Goal: Obtain resource: Obtain resource

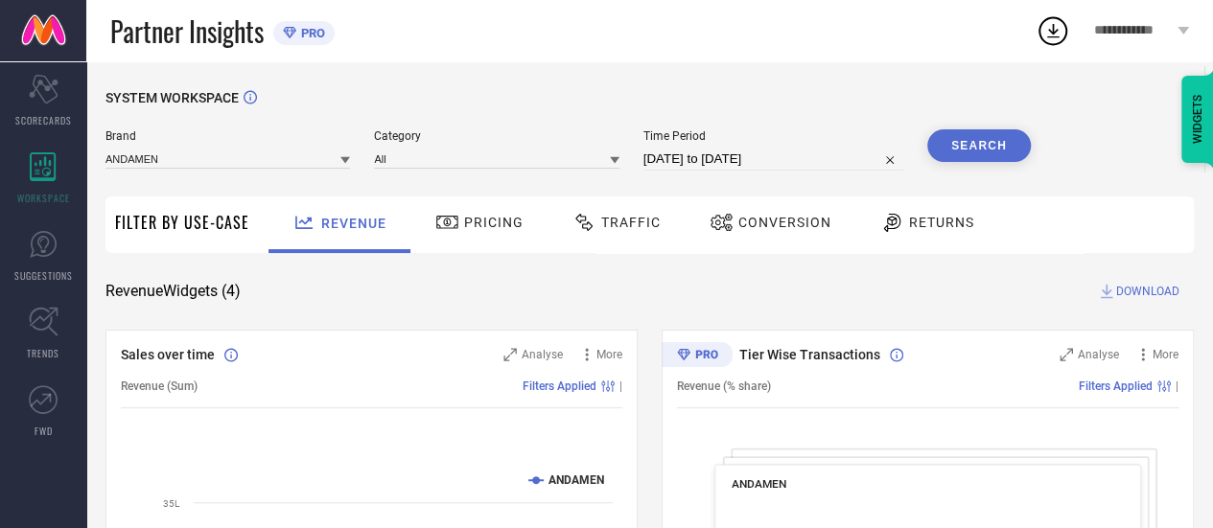
select select "6"
select select "2025"
select select "7"
select select "2025"
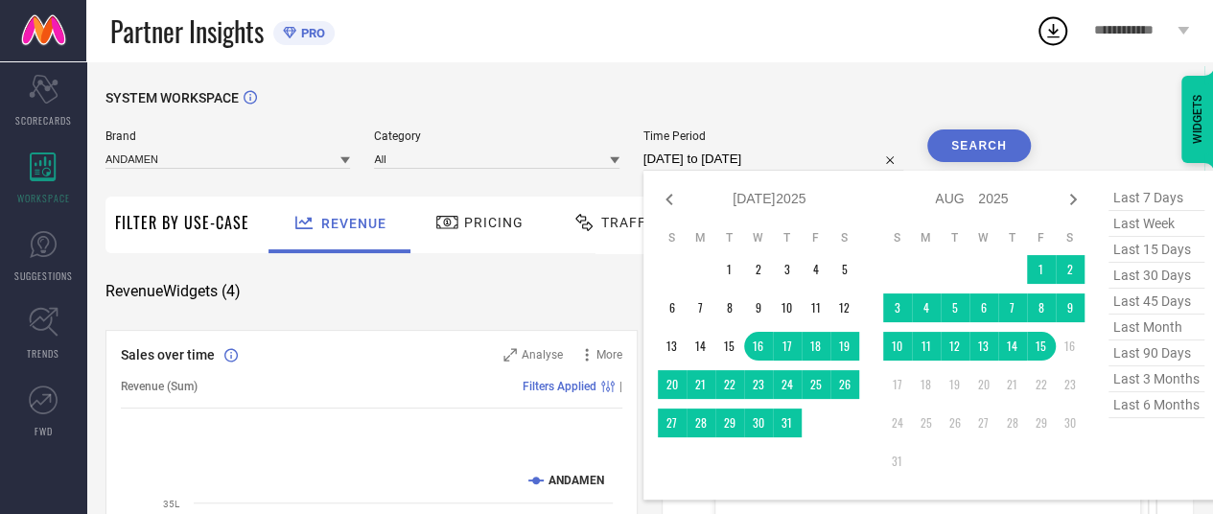
click at [706, 153] on input "[DATE] to [DATE]" at bounding box center [774, 159] width 260 height 23
click at [666, 199] on icon at bounding box center [669, 199] width 23 height 23
select select "5"
select select "2025"
select select "6"
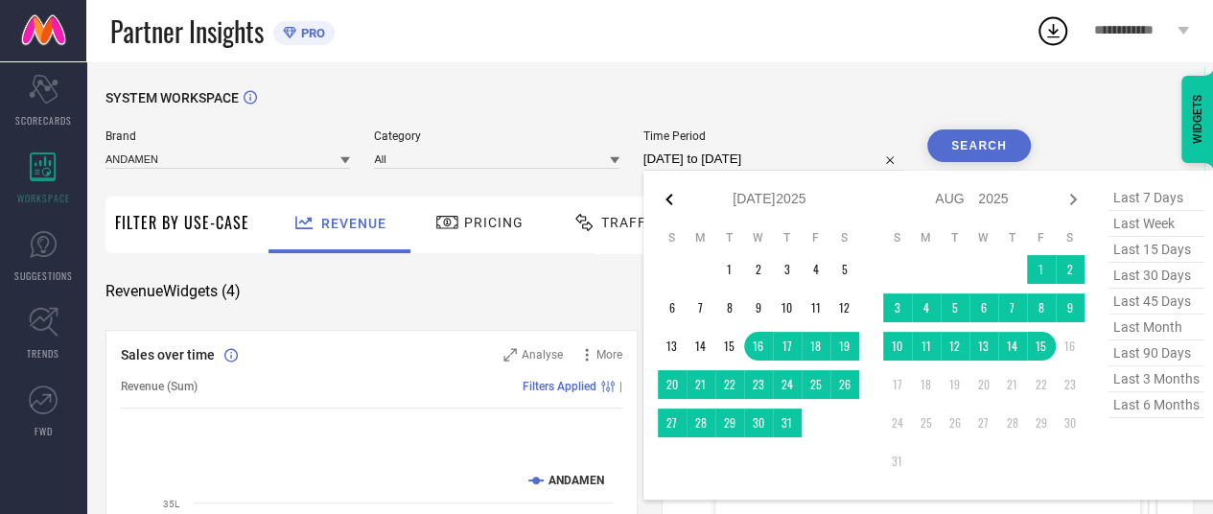
select select "2025"
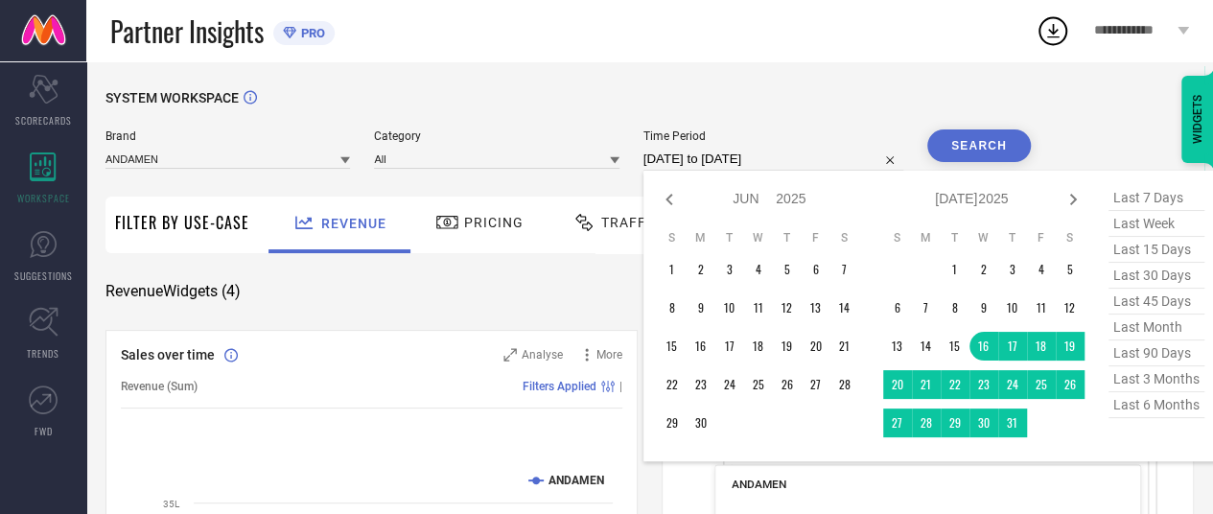
click at [666, 199] on icon at bounding box center [669, 199] width 23 height 23
select select "4"
select select "2025"
select select "5"
select select "2025"
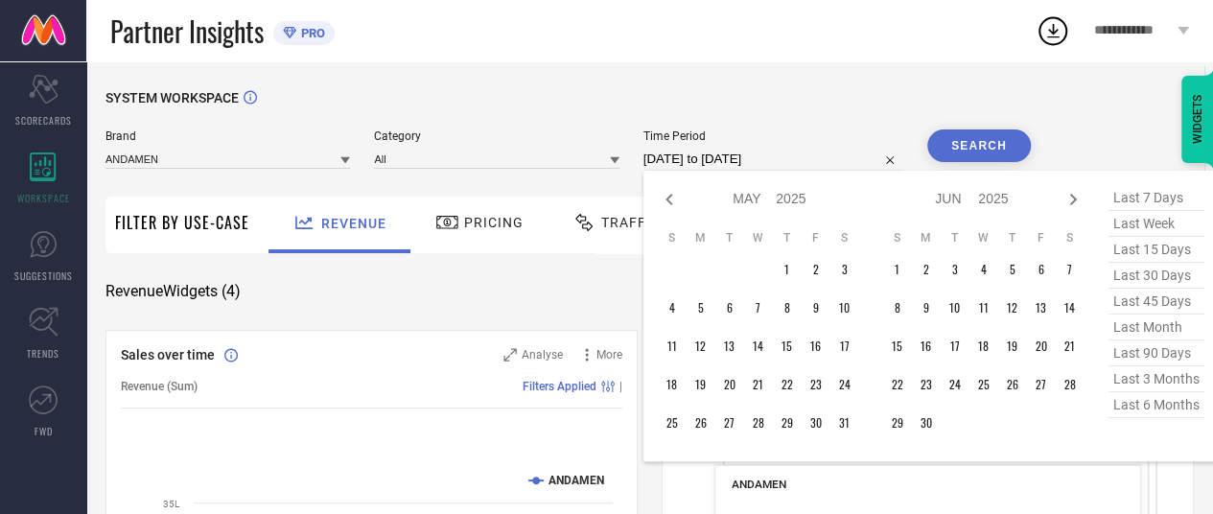
click at [666, 199] on icon at bounding box center [669, 199] width 23 height 23
select select "3"
select select "2025"
select select "4"
select select "2025"
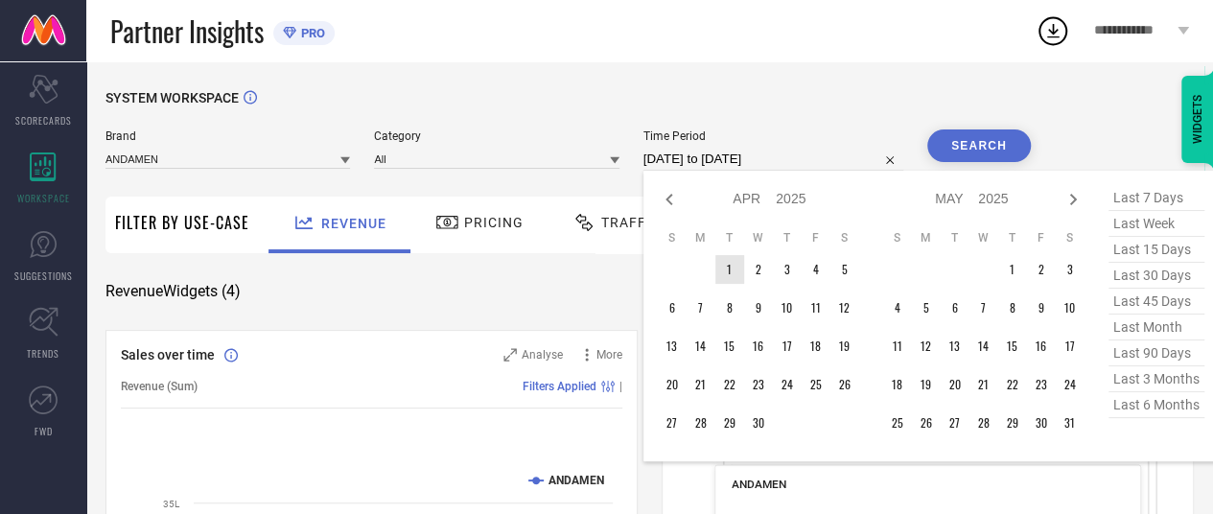
type input "After [DATE]"
click at [742, 281] on table "S M T W T F S 1 2 3 4 5 6 7 8 9 10 11 12 13 14 15 16 17 18 19 20 21 22 23 24 25…" at bounding box center [758, 334] width 201 height 226
click at [1082, 202] on icon at bounding box center [1073, 199] width 23 height 23
select select "4"
select select "2025"
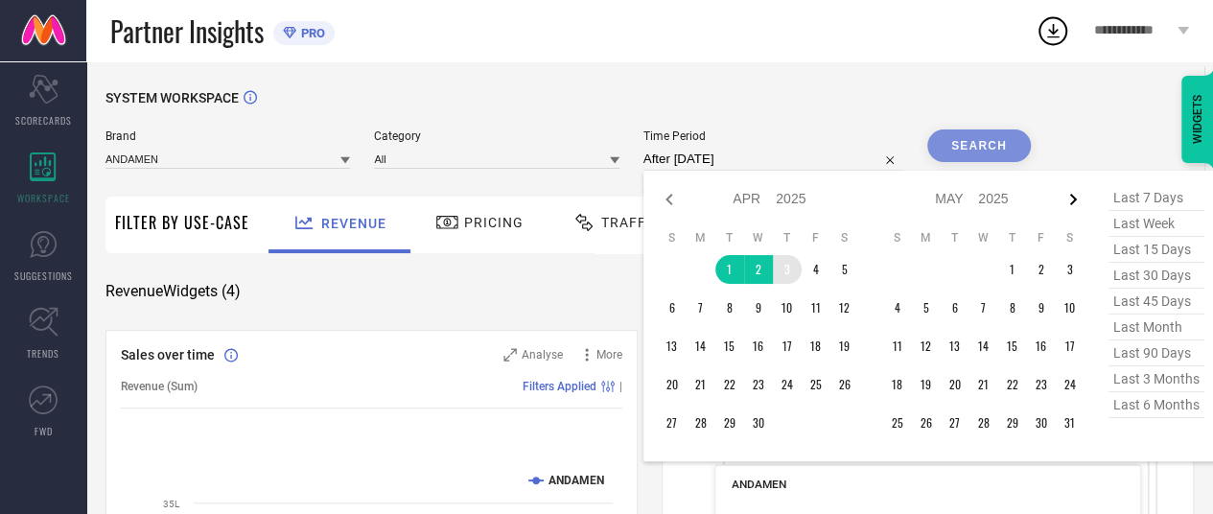
select select "5"
select select "2025"
click at [1082, 202] on icon at bounding box center [1073, 199] width 23 height 23
select select "5"
select select "2025"
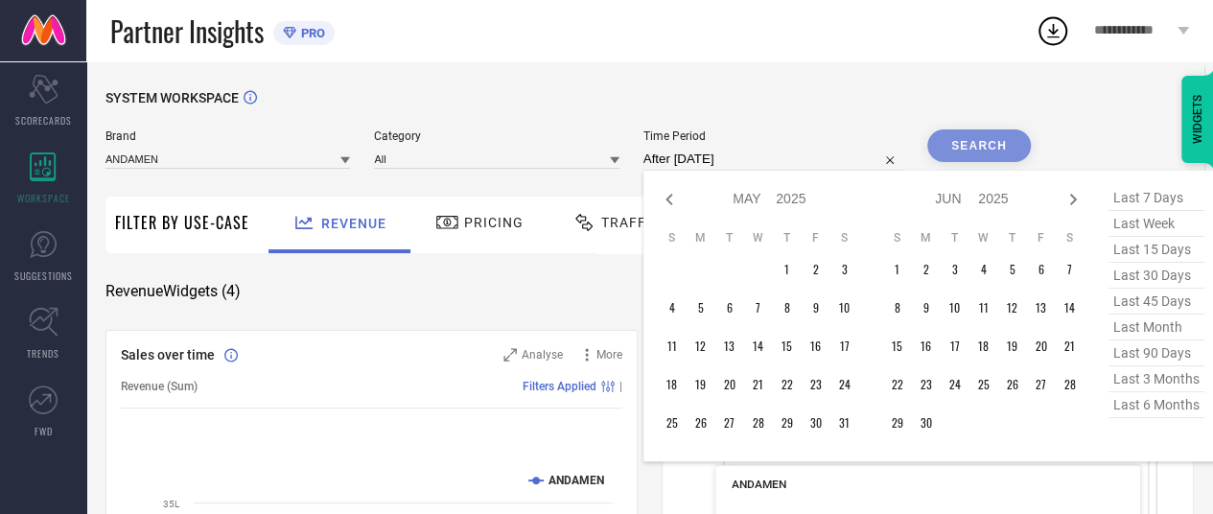
select select "6"
select select "2025"
click at [1082, 202] on icon at bounding box center [1073, 199] width 23 height 23
select select "6"
select select "2025"
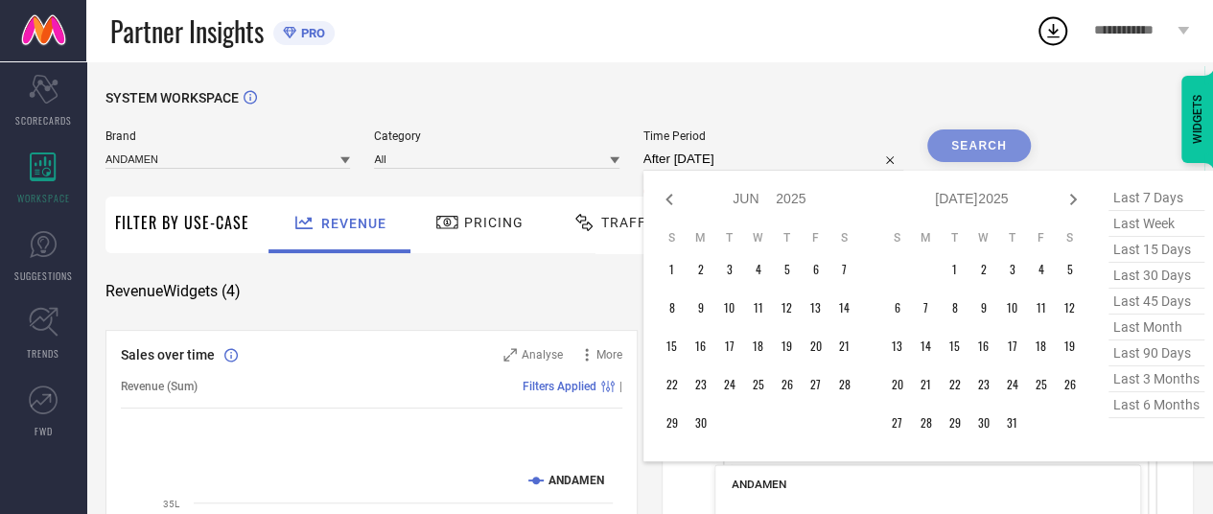
select select "7"
select select "2025"
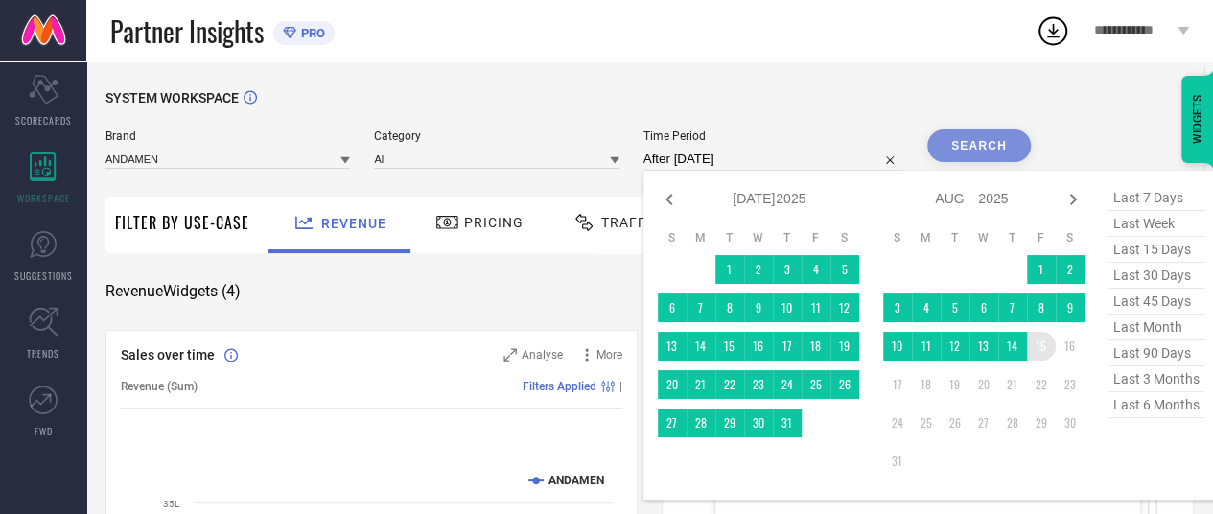
type input "[DATE] to [DATE]"
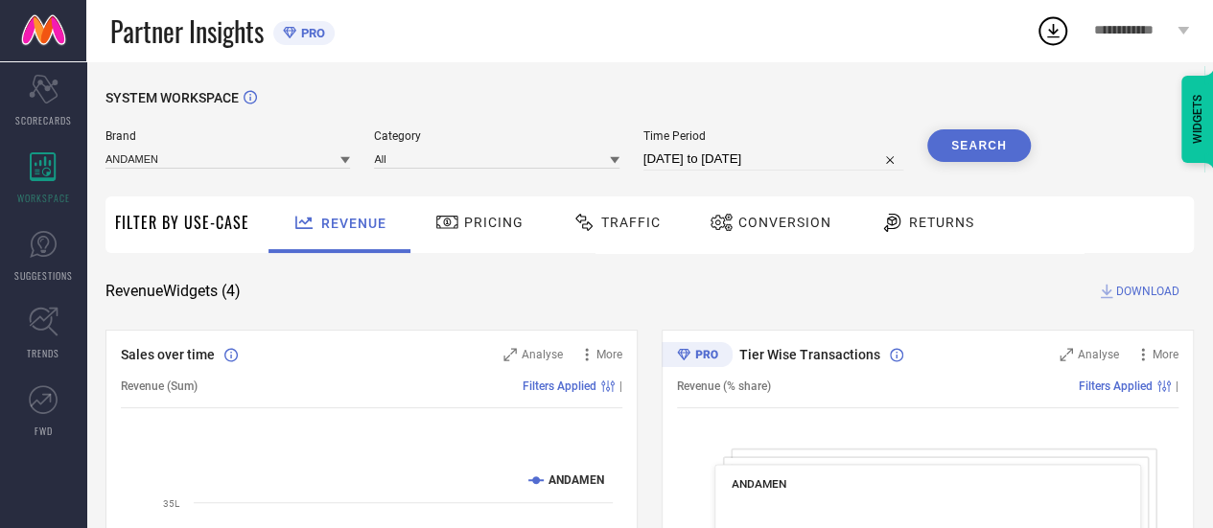
click at [634, 231] on div "Traffic" at bounding box center [617, 222] width 98 height 33
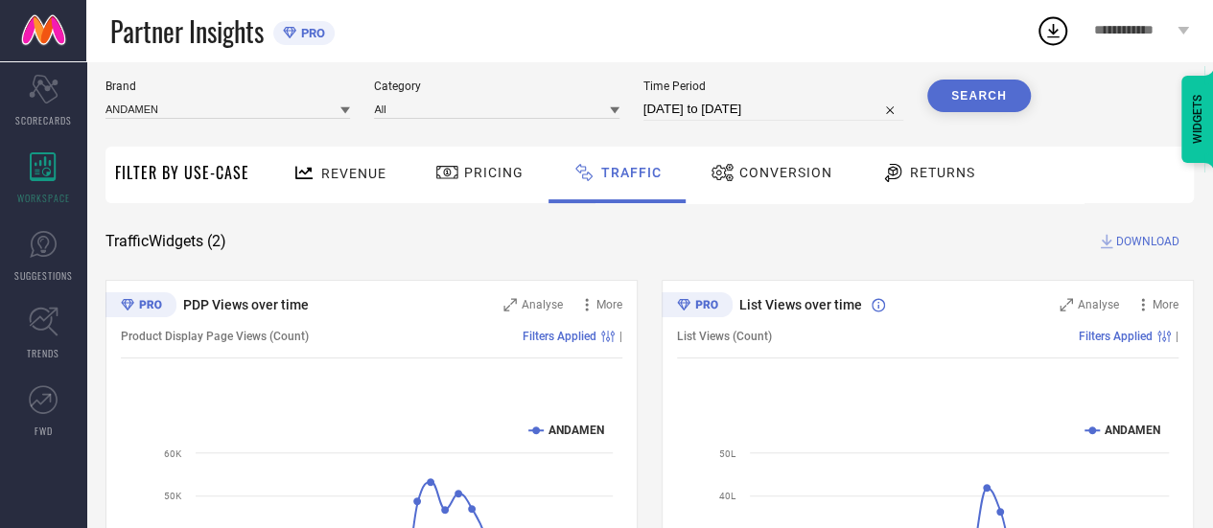
scroll to position [44, 0]
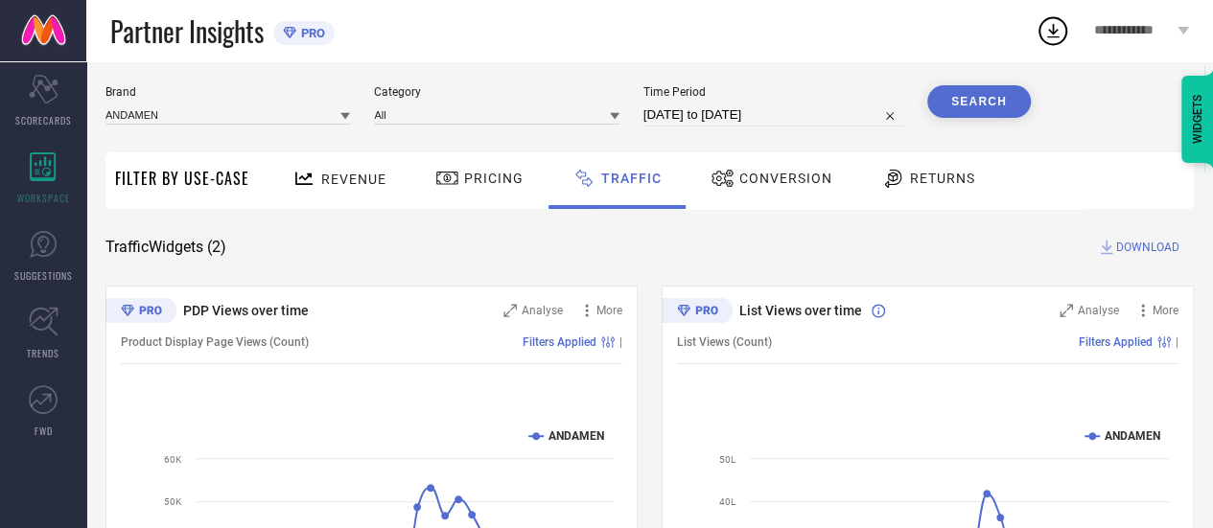
click at [794, 174] on span "Conversion" at bounding box center [785, 178] width 93 height 15
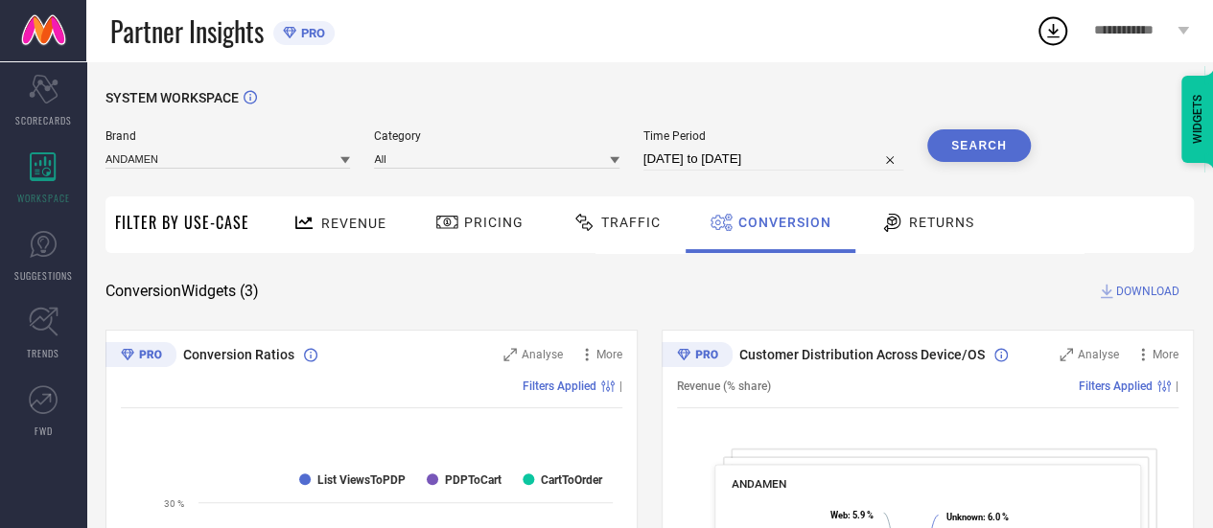
click at [980, 148] on button "Search" at bounding box center [979, 145] width 104 height 33
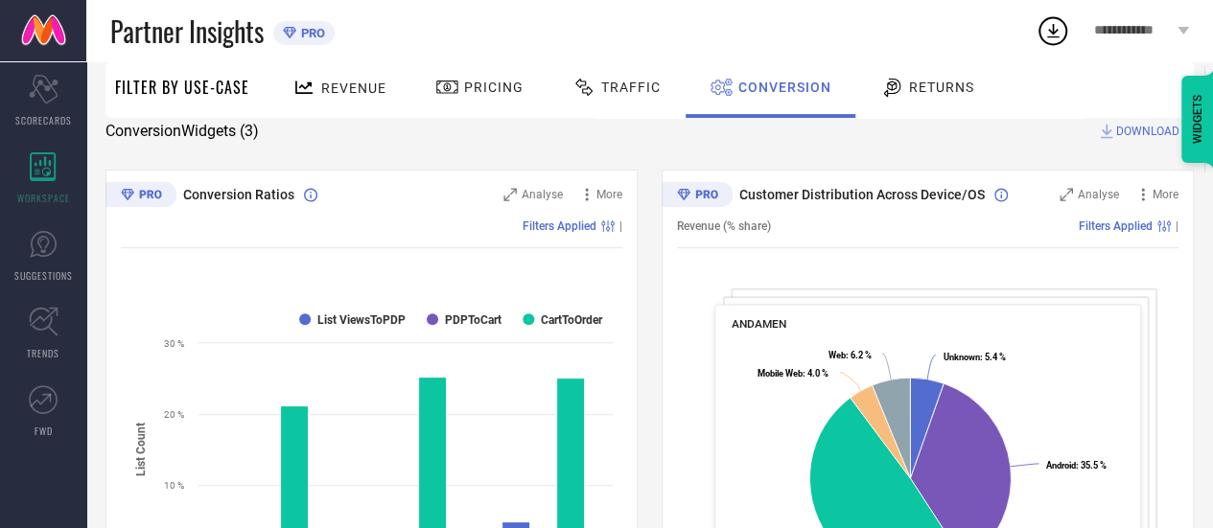
scroll to position [161, 0]
click at [1126, 126] on span "DOWNLOAD" at bounding box center [1147, 130] width 63 height 19
click at [814, 25] on div "Partner Insights PRO" at bounding box center [573, 30] width 926 height 61
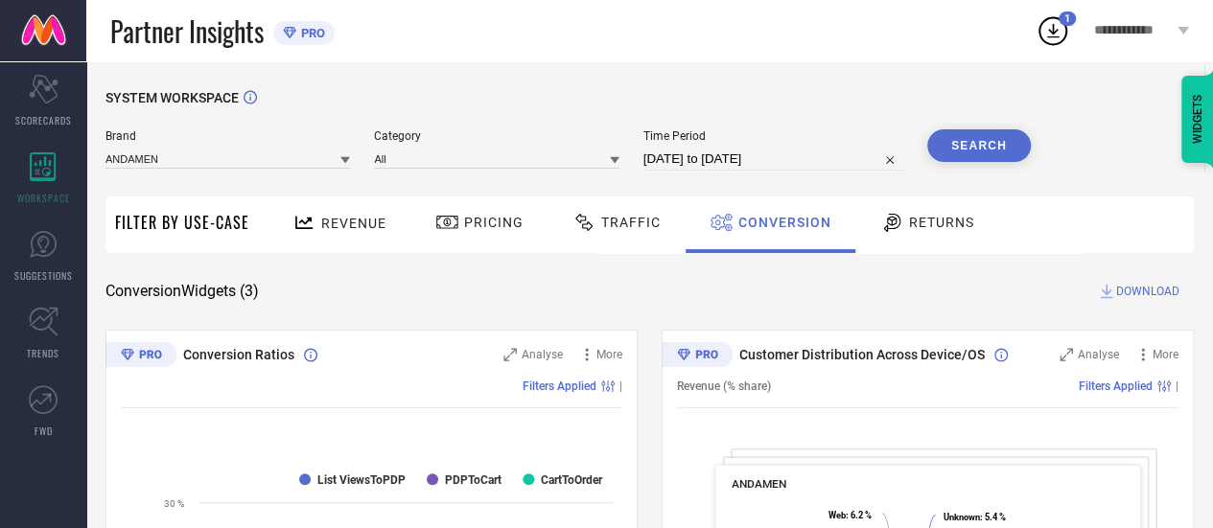
click at [541, 12] on div "Partner Insights PRO" at bounding box center [573, 30] width 926 height 61
